Goal: Task Accomplishment & Management: Use online tool/utility

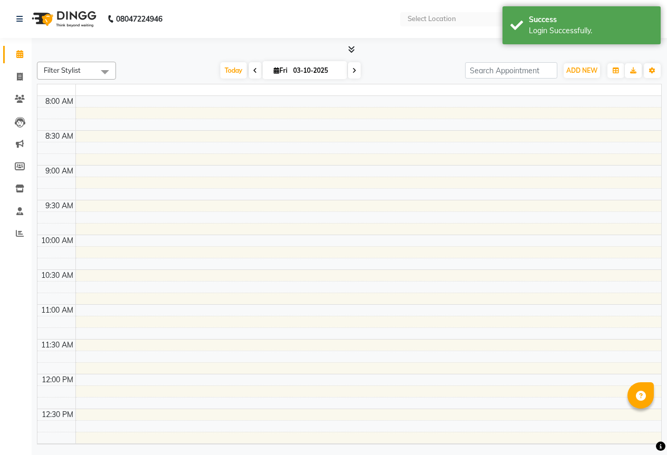
select select "en"
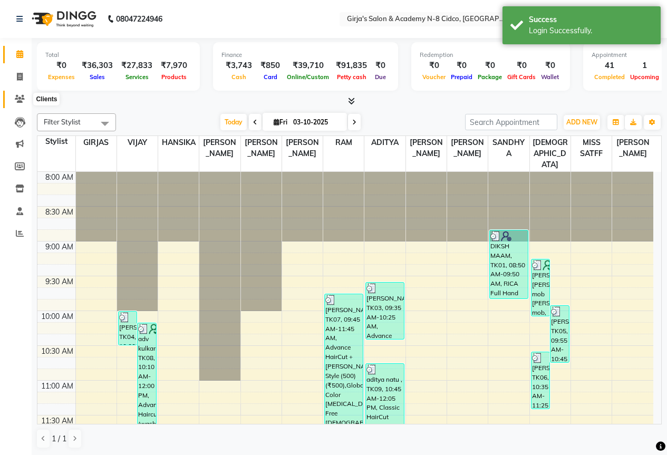
click at [22, 104] on span at bounding box center [20, 99] width 18 height 12
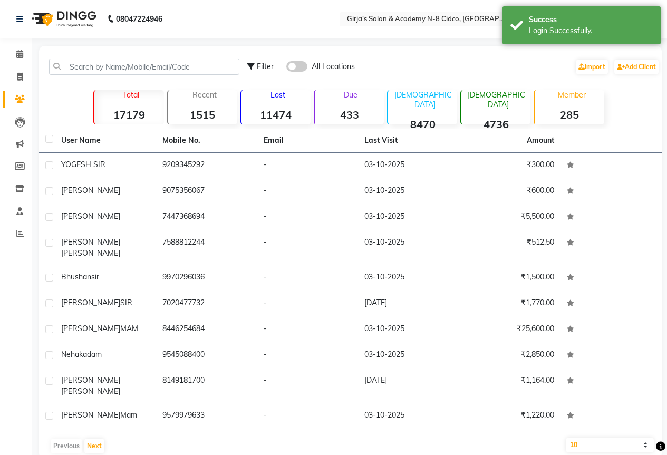
drag, startPoint x: 96, startPoint y: 80, endPoint x: 99, endPoint y: 73, distance: 6.8
click at [97, 78] on div "Filter All Locations Import Add Client" at bounding box center [350, 66] width 618 height 33
click at [99, 73] on input "text" at bounding box center [144, 66] width 190 height 16
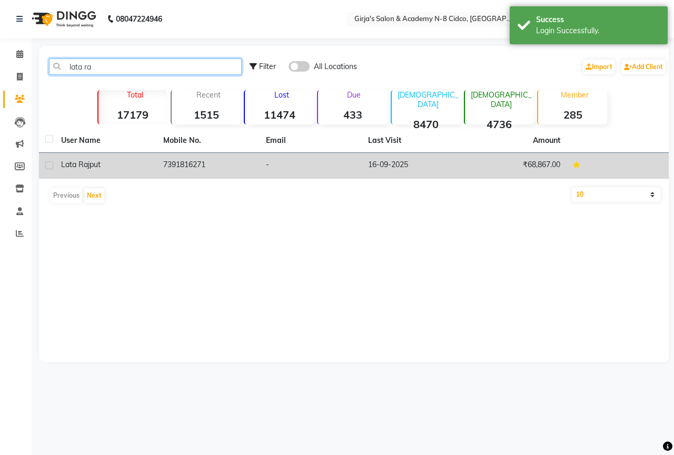
type input "lata ra"
click at [185, 167] on td "7391816271" at bounding box center [208, 166] width 102 height 26
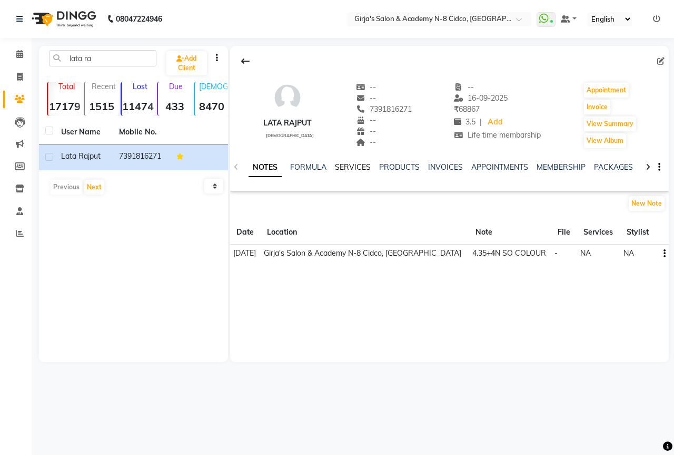
click at [357, 170] on link "SERVICES" at bounding box center [353, 166] width 36 height 9
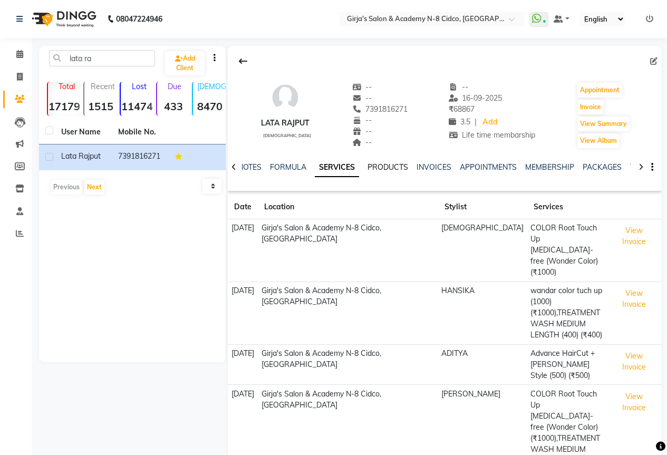
click at [369, 170] on link "PRODUCTS" at bounding box center [387, 166] width 41 height 9
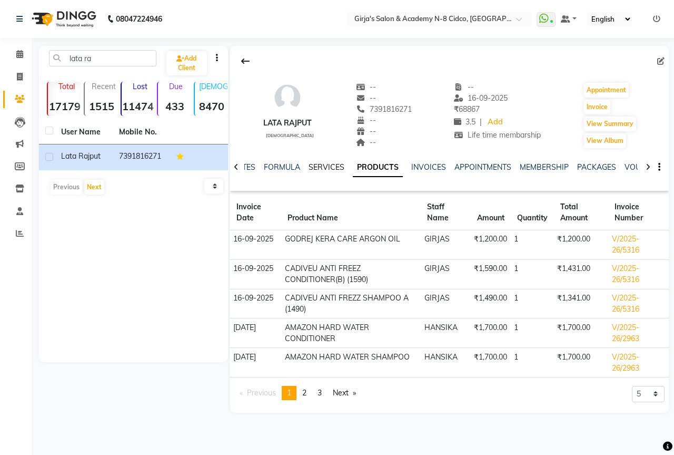
click at [317, 171] on link "SERVICES" at bounding box center [327, 166] width 36 height 9
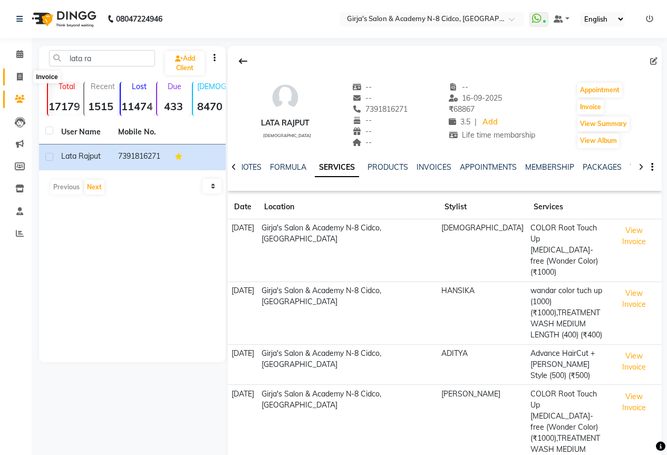
click at [21, 78] on icon at bounding box center [20, 77] width 6 height 8
select select "service"
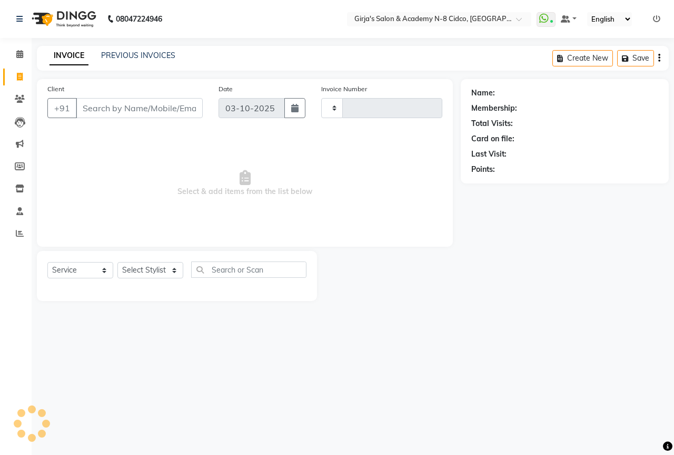
click at [20, 77] on icon at bounding box center [20, 77] width 6 height 8
select select "service"
type input "5819"
select select "66"
click at [116, 110] on input "Client" at bounding box center [139, 108] width 127 height 20
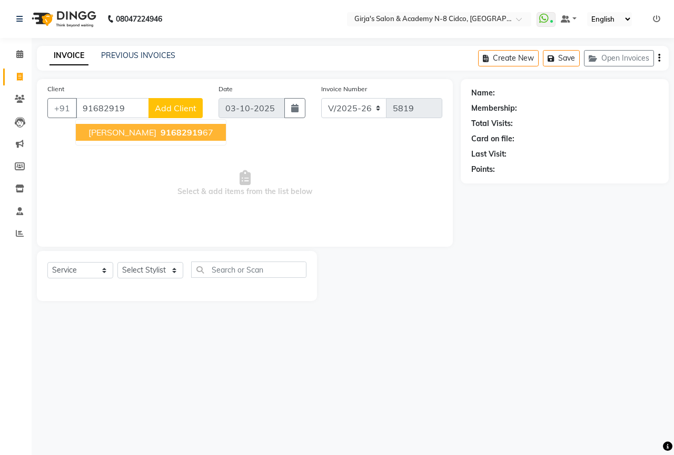
click at [161, 134] on span "91682919" at bounding box center [182, 132] width 42 height 11
type input "9168291967"
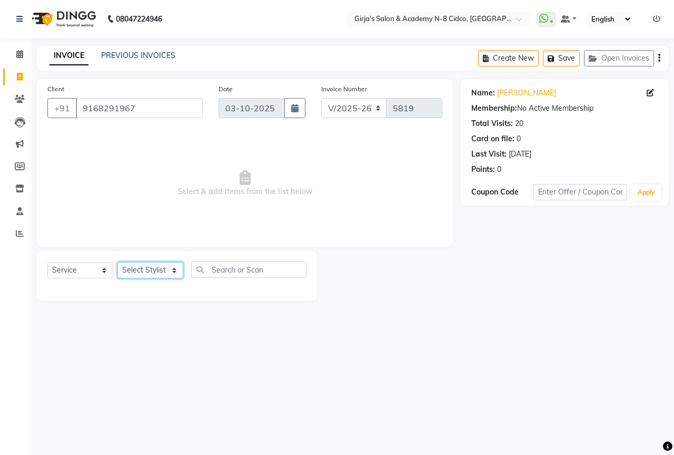
click at [138, 274] on select "Select Stylist ADITYA [PERSON_NAME] BEAUTY M GIRJAS [PERSON_NAME] MISS [PERSON_…" at bounding box center [151, 270] width 66 height 16
select select "34069"
click at [118, 262] on select "Select Stylist ADITYA [PERSON_NAME] BEAUTY M GIRJAS [PERSON_NAME] MISS [PERSON_…" at bounding box center [151, 270] width 66 height 16
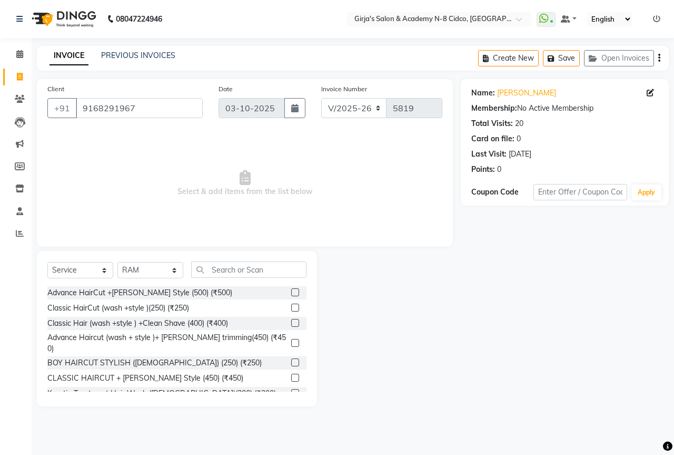
click at [243, 278] on div "Select Service Product Membership Package Voucher Prepaid Gift Card Select Styl…" at bounding box center [176, 273] width 259 height 25
click at [250, 271] on input "text" at bounding box center [248, 269] width 115 height 16
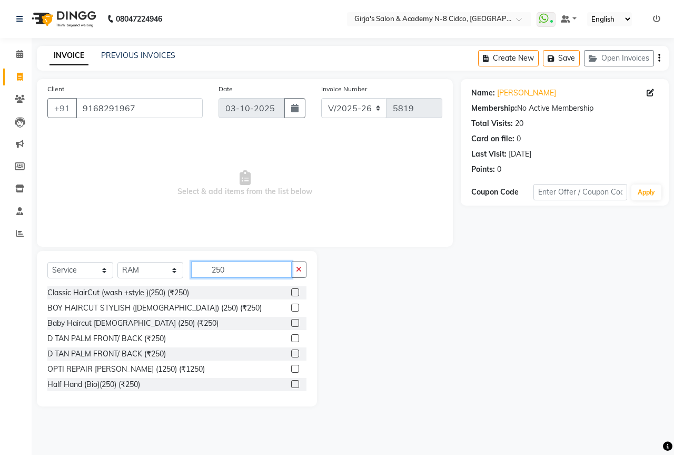
type input "250"
click at [291, 306] on label at bounding box center [295, 308] width 8 height 8
click at [291, 306] on input "checkbox" at bounding box center [294, 308] width 7 height 7
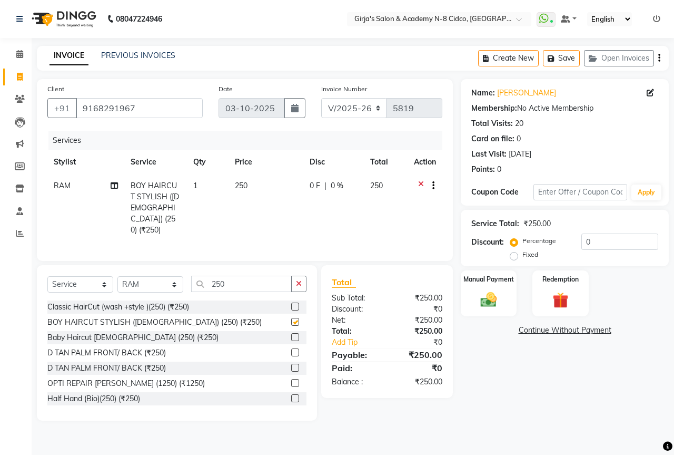
checkbox input "false"
click at [498, 306] on img at bounding box center [488, 299] width 27 height 19
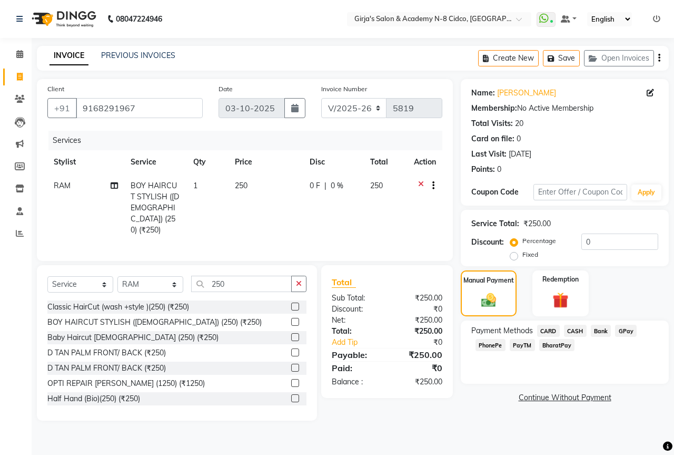
click at [627, 332] on span "GPay" at bounding box center [626, 331] width 22 height 12
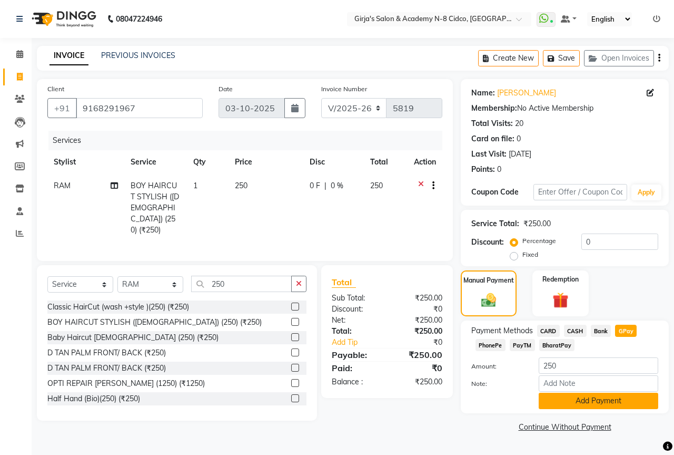
click at [602, 394] on button "Add Payment" at bounding box center [599, 401] width 120 height 16
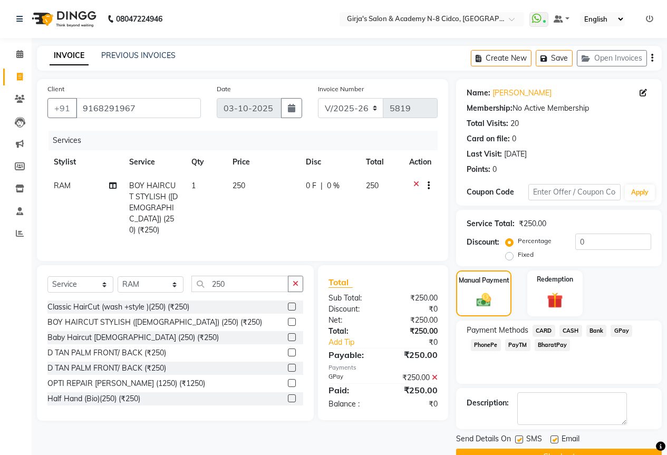
scroll to position [26, 0]
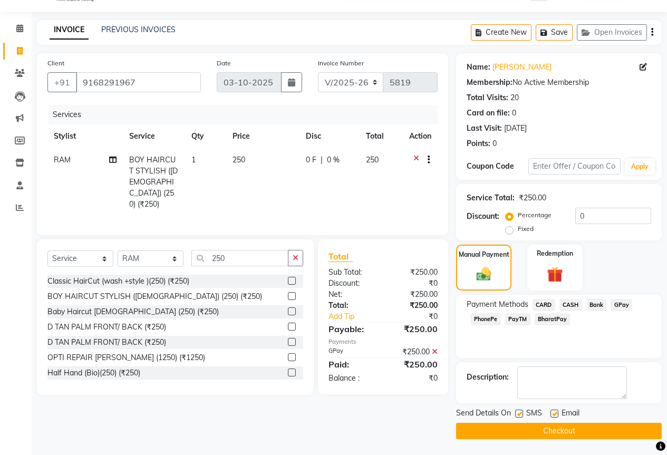
click at [600, 425] on button "Checkout" at bounding box center [558, 431] width 205 height 16
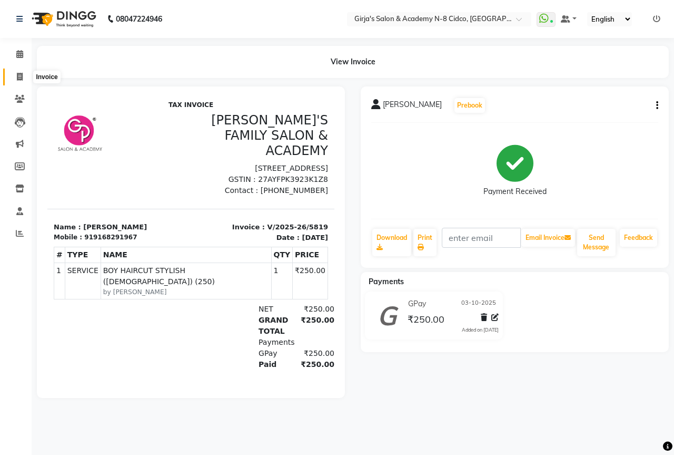
click at [18, 74] on icon at bounding box center [20, 77] width 6 height 8
select select "service"
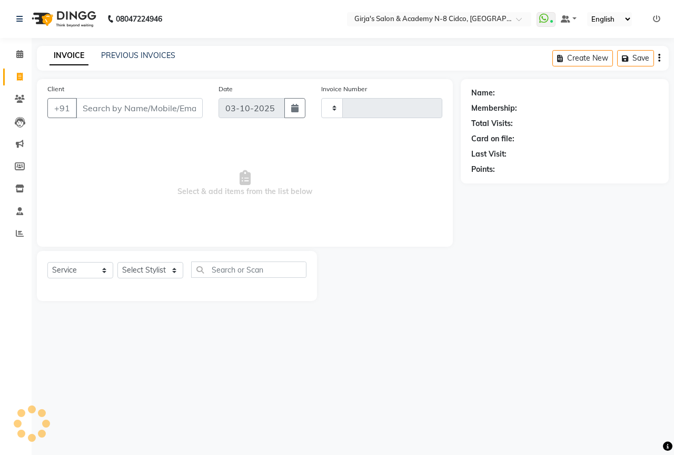
type input "5820"
select select "66"
click at [154, 262] on div "Select Service Product Membership Package Voucher Prepaid Gift Card Select Styl…" at bounding box center [177, 276] width 280 height 50
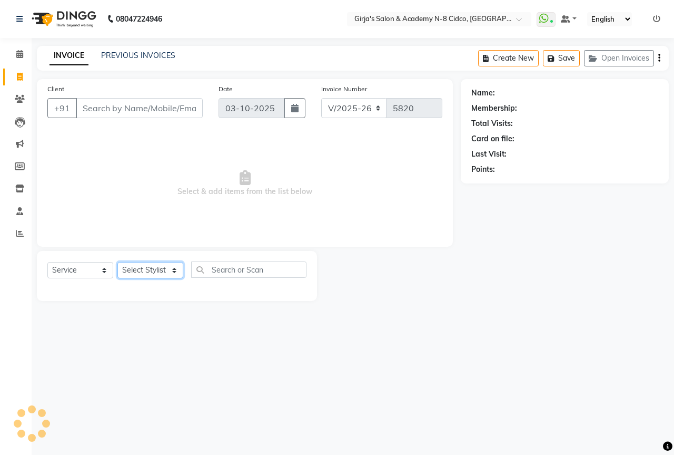
click at [156, 266] on select "Select Stylist" at bounding box center [151, 270] width 66 height 16
click at [156, 266] on select "Select Stylist ADITYA [PERSON_NAME] BEAUTY M GIRJAS [PERSON_NAME] MISS [PERSON_…" at bounding box center [151, 270] width 66 height 16
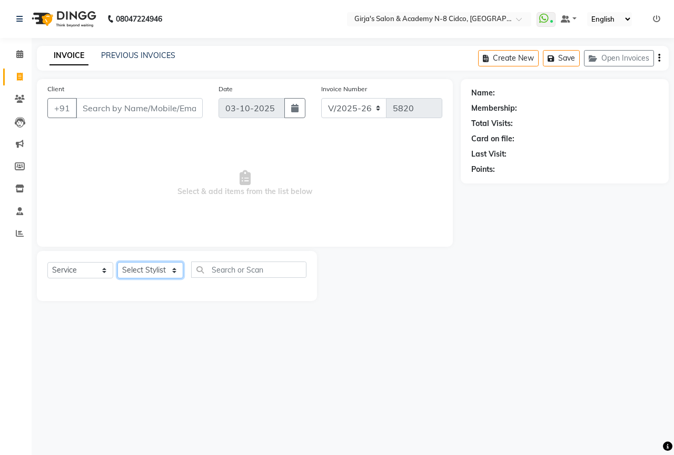
select select "34069"
click at [118, 262] on select "Select Stylist ADITYA [PERSON_NAME] BEAUTY M GIRJAS [PERSON_NAME] MISS [PERSON_…" at bounding box center [151, 270] width 66 height 16
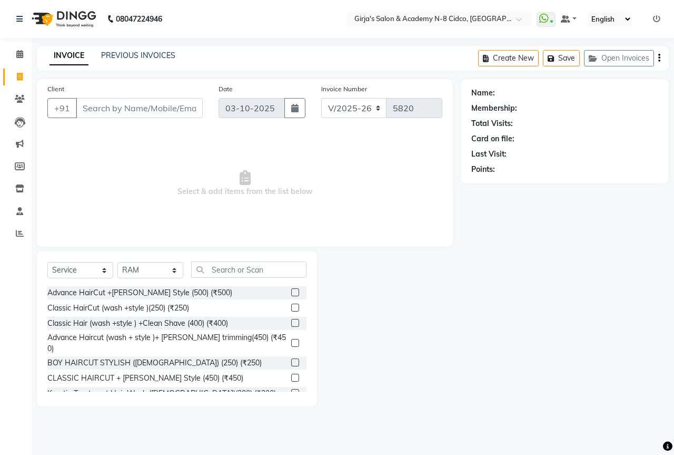
click at [259, 261] on div "Select Service Product Membership Package Voucher Prepaid Gift Card Select Styl…" at bounding box center [177, 328] width 280 height 155
click at [250, 274] on input "text" at bounding box center [248, 269] width 115 height 16
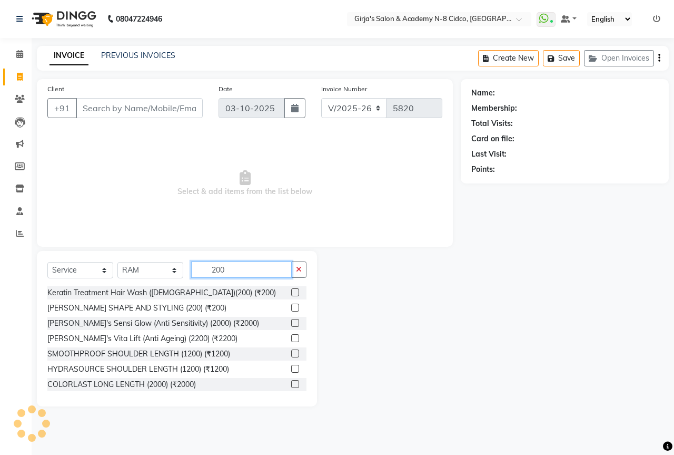
type input "200"
click at [291, 307] on label at bounding box center [295, 308] width 8 height 8
click at [291, 307] on input "checkbox" at bounding box center [294, 308] width 7 height 7
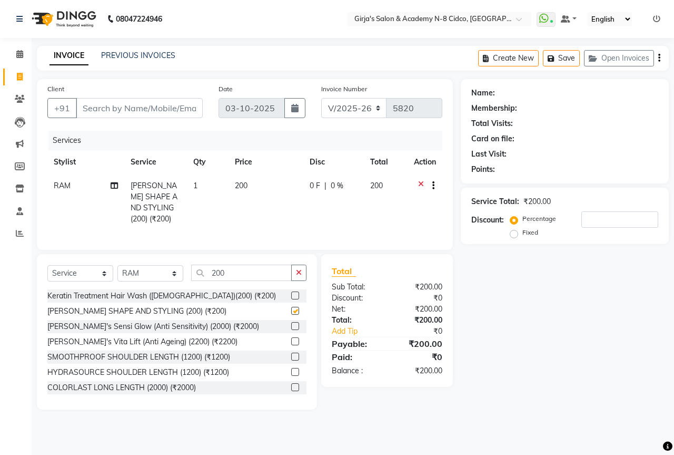
checkbox input "false"
click at [145, 109] on input "Client" at bounding box center [139, 108] width 127 height 20
type input "8"
type input "0"
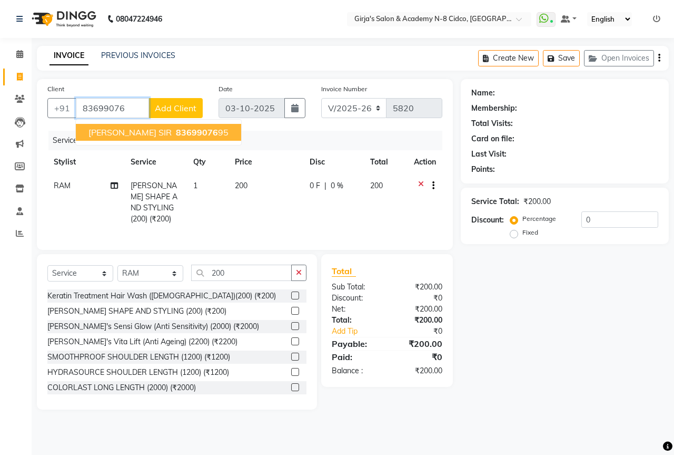
click at [176, 130] on span "83699076" at bounding box center [197, 132] width 42 height 11
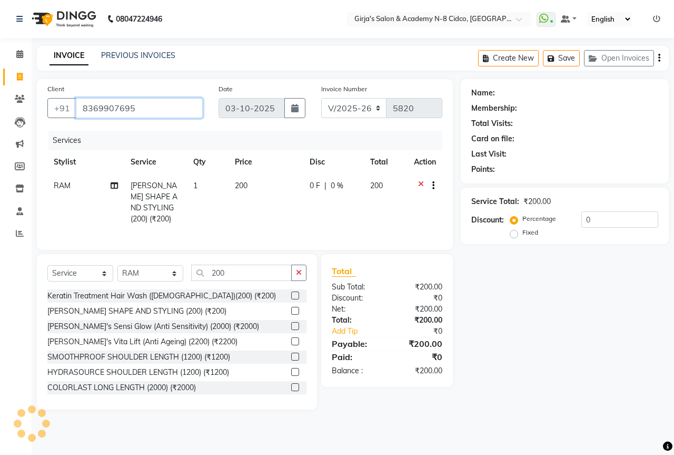
type input "8369907695"
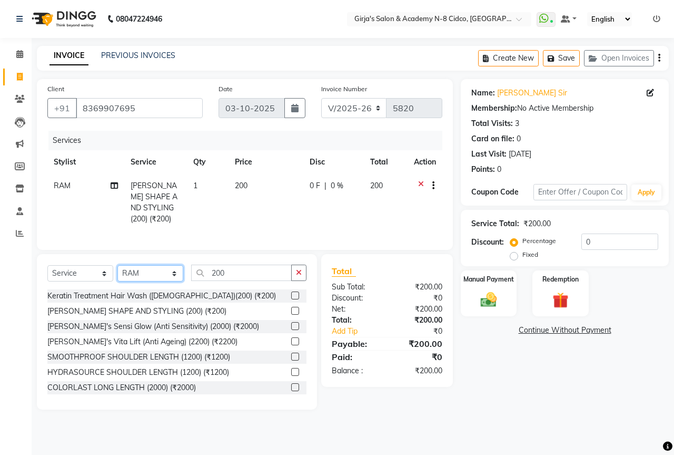
click at [145, 268] on select "Select Stylist ADITYA [PERSON_NAME] BEAUTY M GIRJAS [PERSON_NAME] MISS [PERSON_…" at bounding box center [151, 273] width 66 height 16
select select "40690"
click at [118, 265] on select "Select Stylist ADITYA [PERSON_NAME] BEAUTY M GIRJAS [PERSON_NAME] MISS [PERSON_…" at bounding box center [151, 273] width 66 height 16
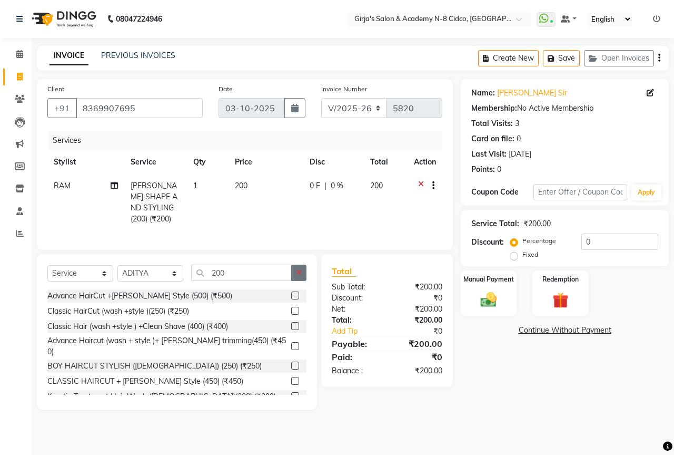
click at [302, 268] on button "button" at bounding box center [298, 273] width 15 height 16
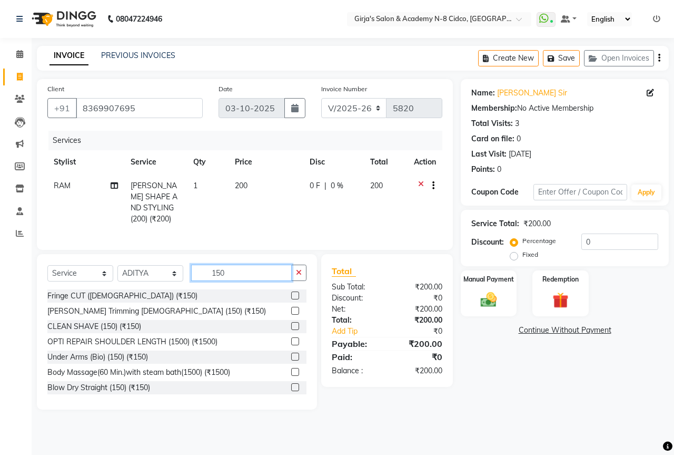
type input "150"
click at [291, 325] on label at bounding box center [295, 326] width 8 height 8
click at [291, 325] on input "checkbox" at bounding box center [294, 326] width 7 height 7
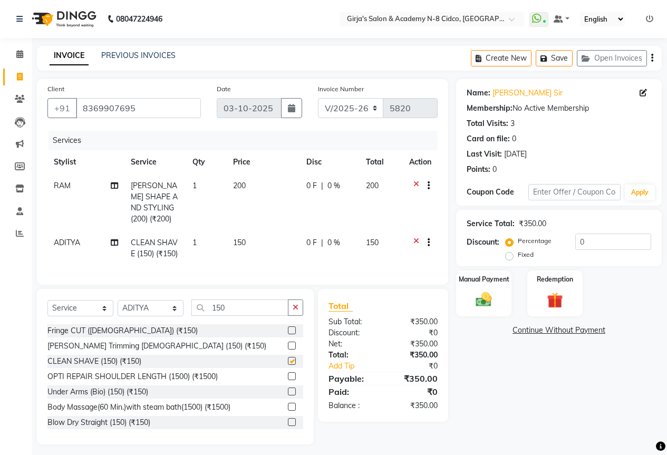
checkbox input "false"
click at [487, 301] on img at bounding box center [483, 299] width 27 height 19
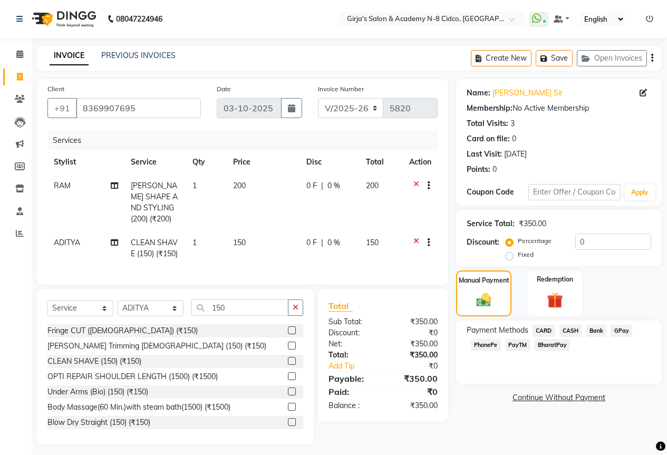
click at [622, 327] on span "GPay" at bounding box center [621, 331] width 22 height 12
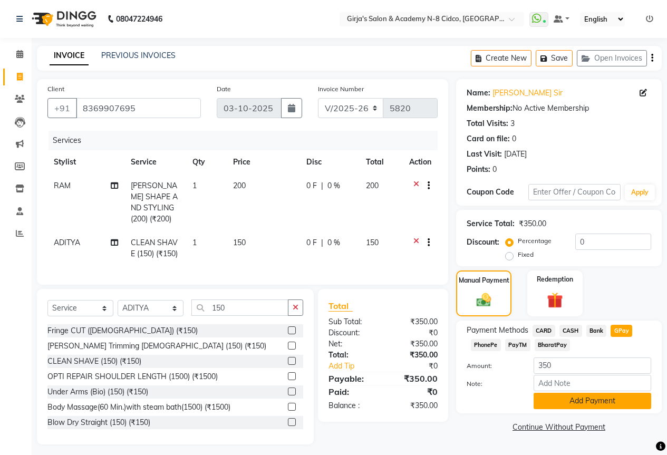
click at [577, 401] on button "Add Payment" at bounding box center [592, 401] width 118 height 16
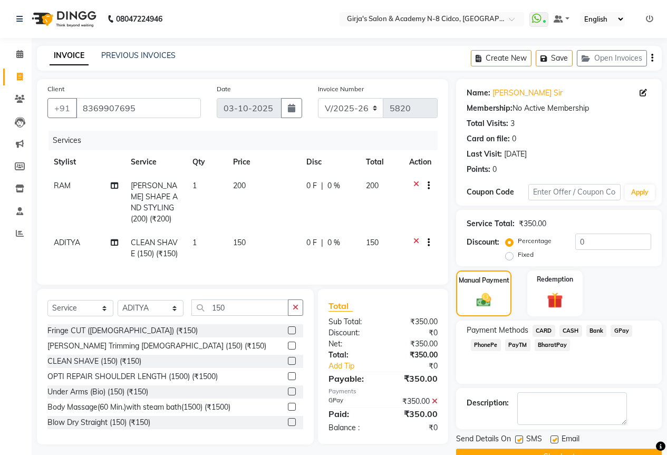
scroll to position [26, 0]
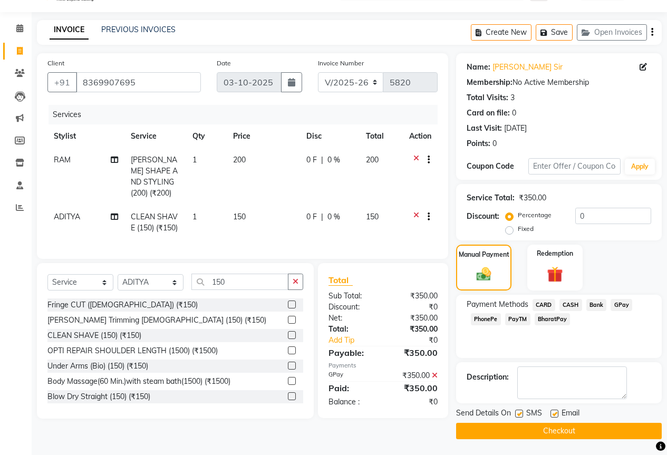
click at [571, 428] on button "Checkout" at bounding box center [558, 431] width 205 height 16
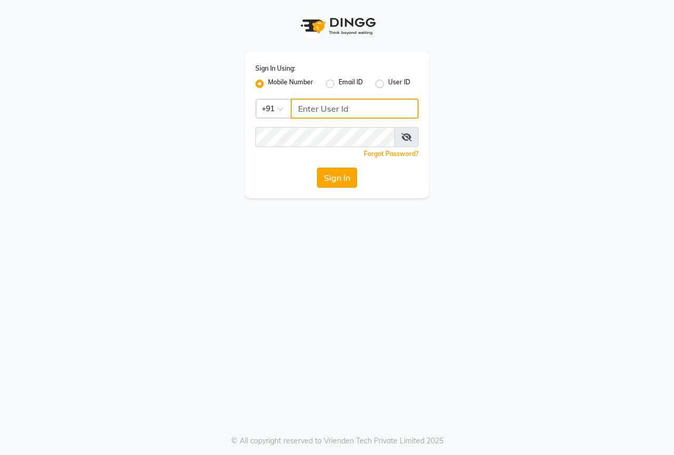
type input "8767730198"
click at [346, 180] on button "Sign In" at bounding box center [337, 178] width 40 height 20
